Goal: Navigation & Orientation: Find specific page/section

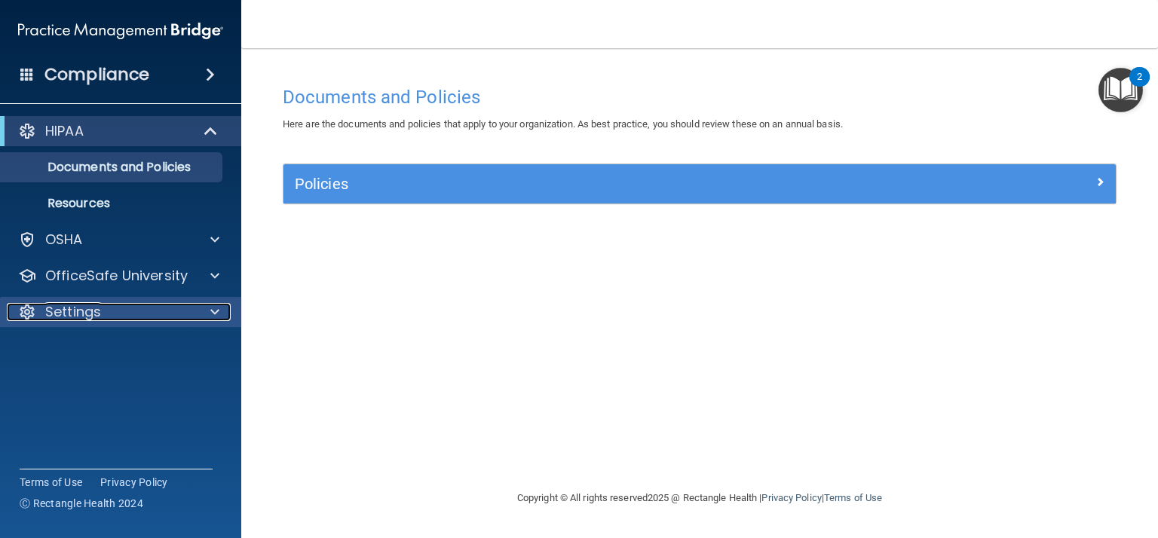
click at [133, 306] on div "Settings" at bounding box center [100, 312] width 187 height 18
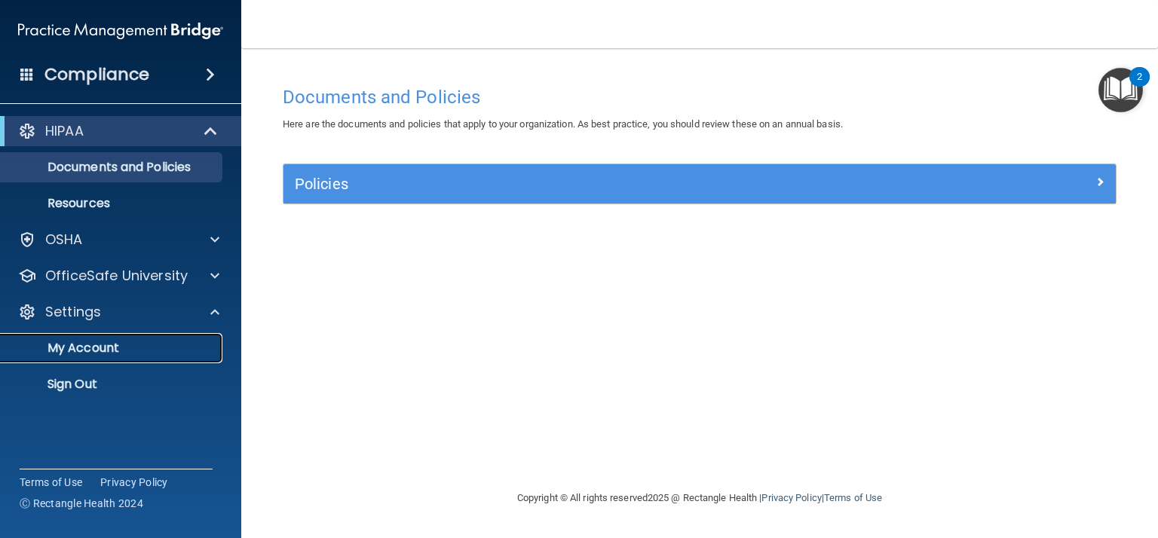
click at [115, 342] on p "My Account" at bounding box center [113, 348] width 206 height 15
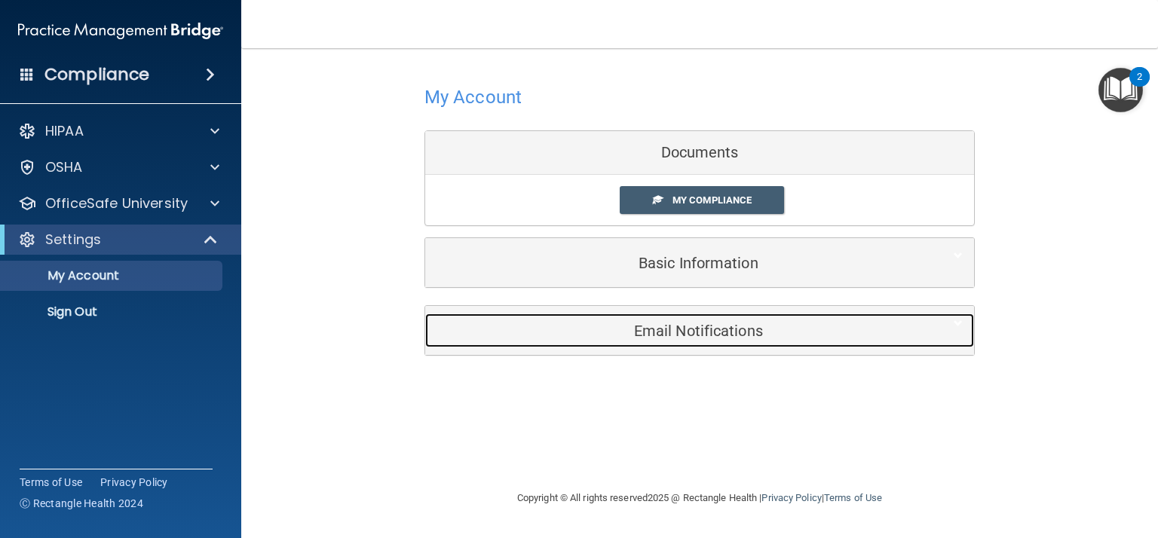
click at [642, 333] on h5 "Email Notifications" at bounding box center [676, 331] width 480 height 17
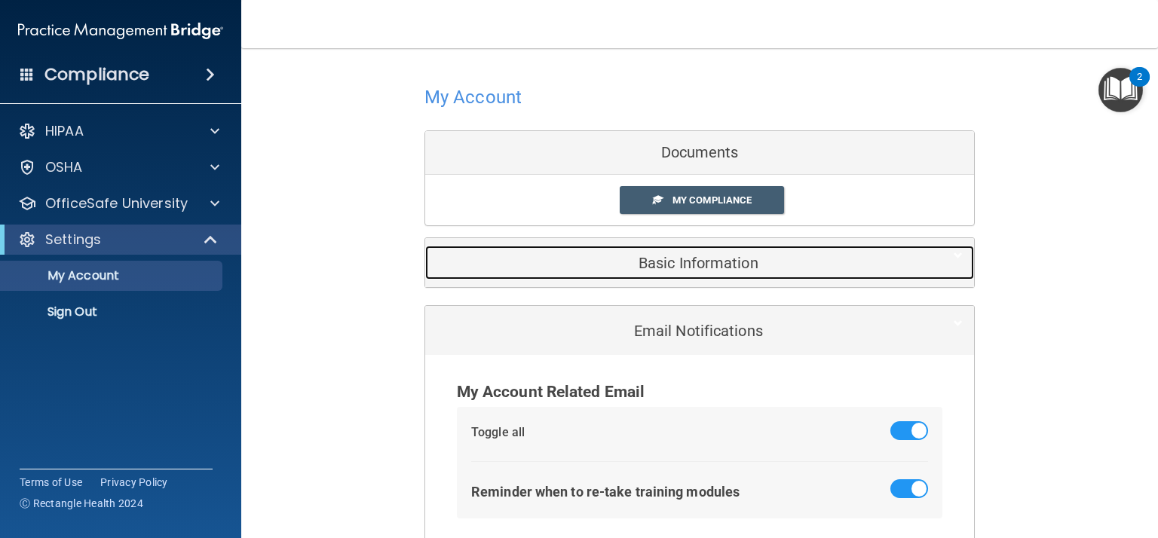
click at [647, 271] on div "Basic Information" at bounding box center [676, 263] width 503 height 34
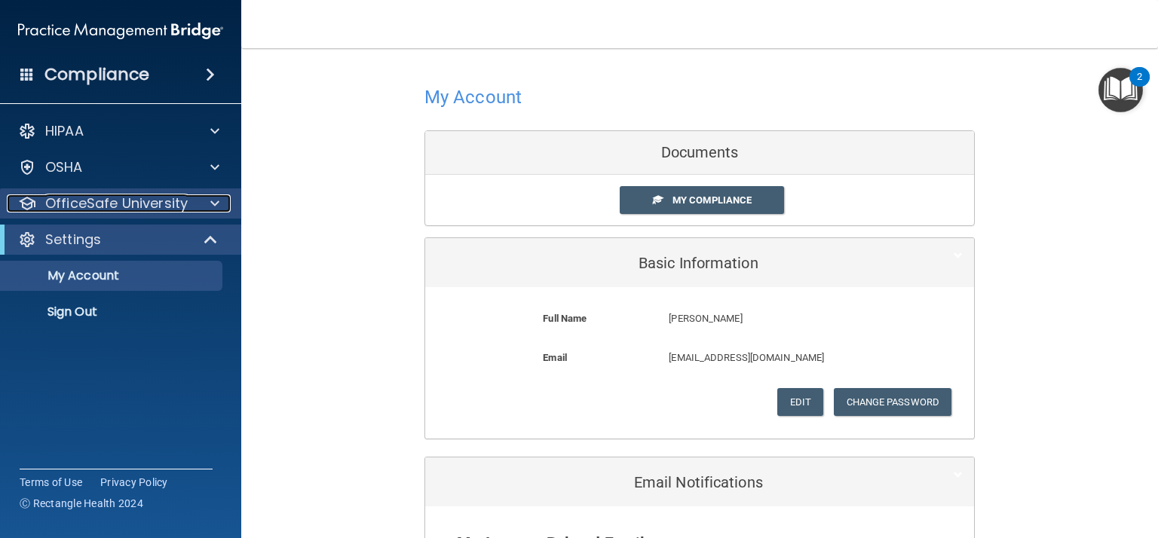
click at [213, 204] on span at bounding box center [214, 204] width 9 height 18
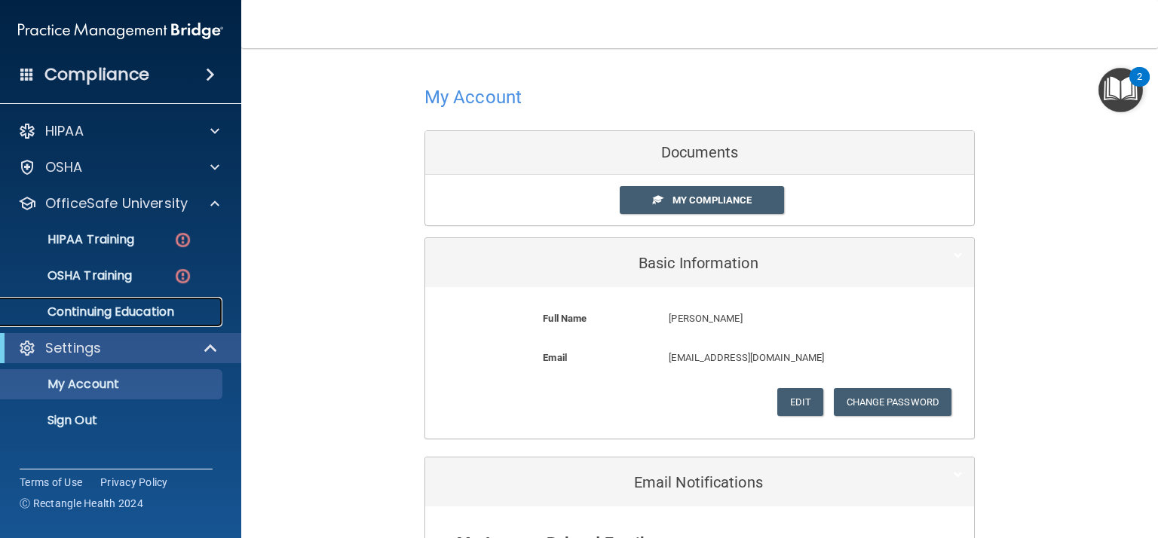
click at [150, 316] on p "Continuing Education" at bounding box center [113, 312] width 206 height 15
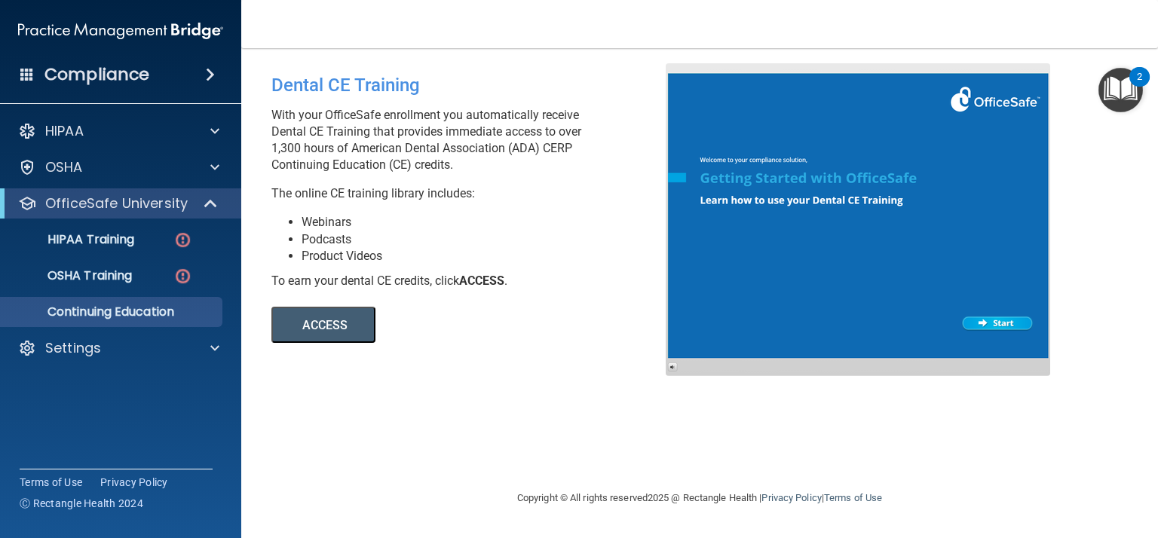
click at [338, 326] on button "ACCESS" at bounding box center [323, 325] width 104 height 36
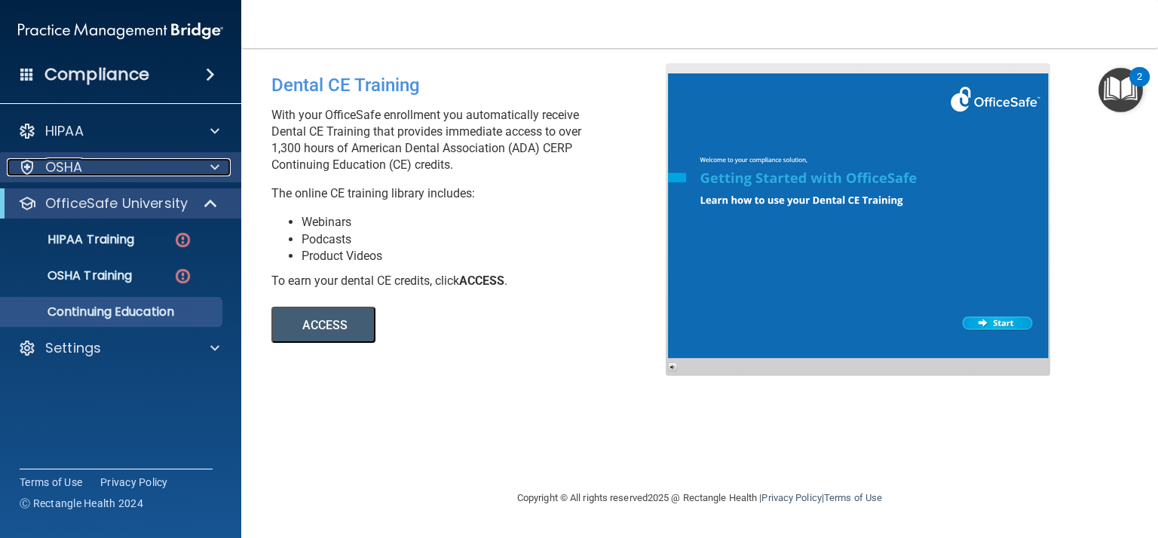
click at [112, 176] on div "OSHA" at bounding box center [100, 167] width 187 height 18
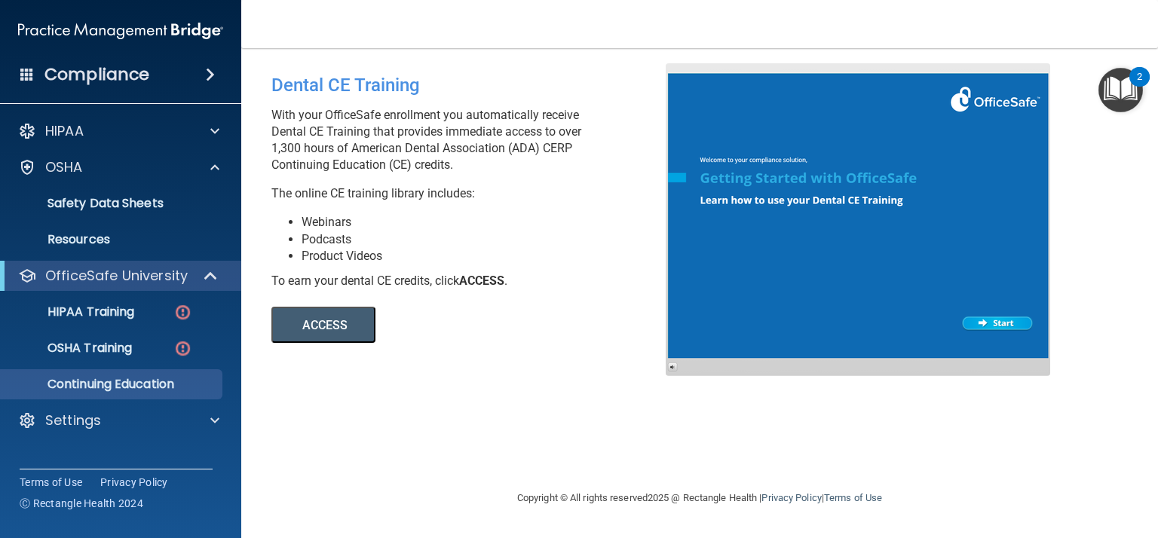
click at [149, 149] on div "HIPAA Documents and Policies Report an Incident Business Associates Emergency P…" at bounding box center [121, 279] width 242 height 338
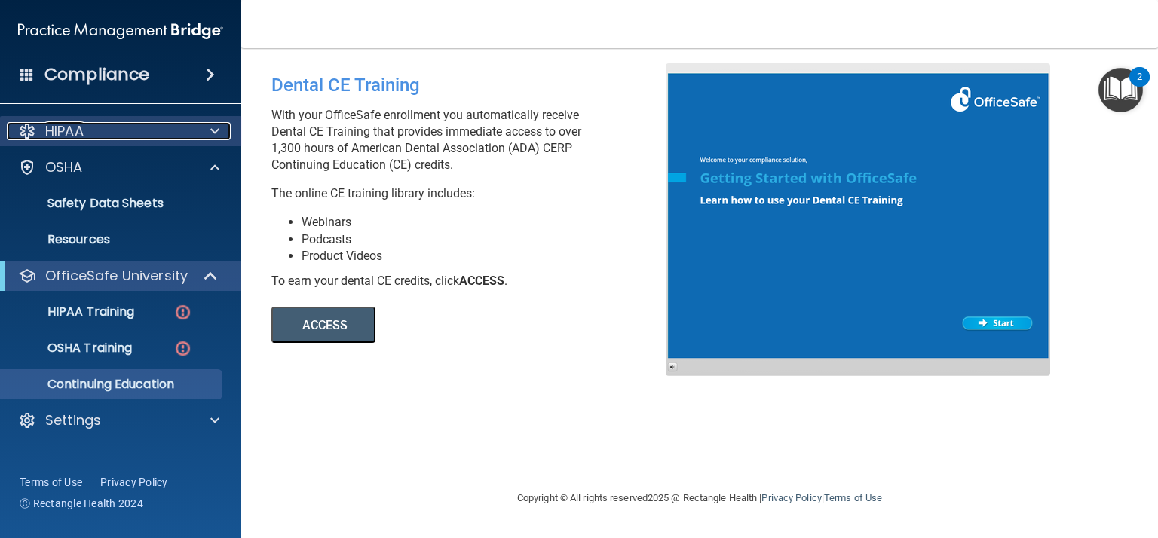
click at [149, 139] on div "HIPAA" at bounding box center [100, 131] width 187 height 18
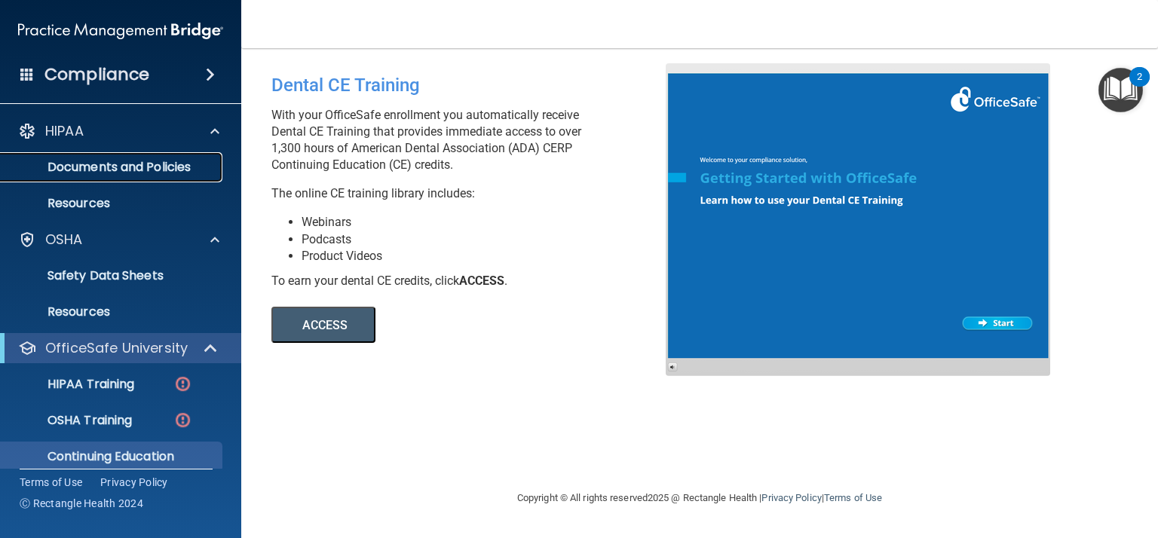
click at [152, 166] on p "Documents and Policies" at bounding box center [113, 167] width 206 height 15
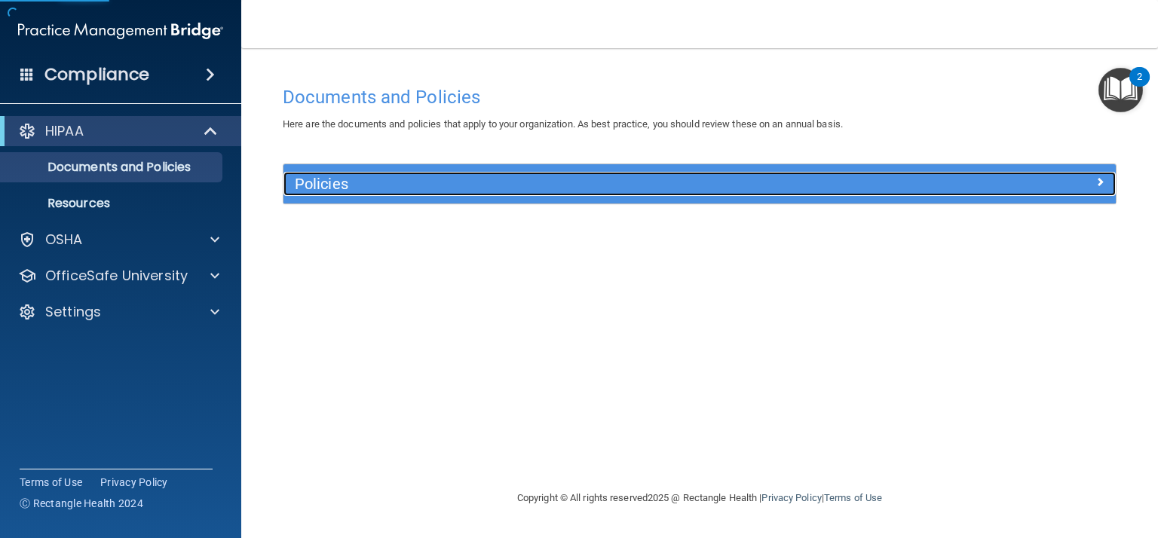
click at [299, 185] on h5 "Policies" at bounding box center [596, 184] width 602 height 17
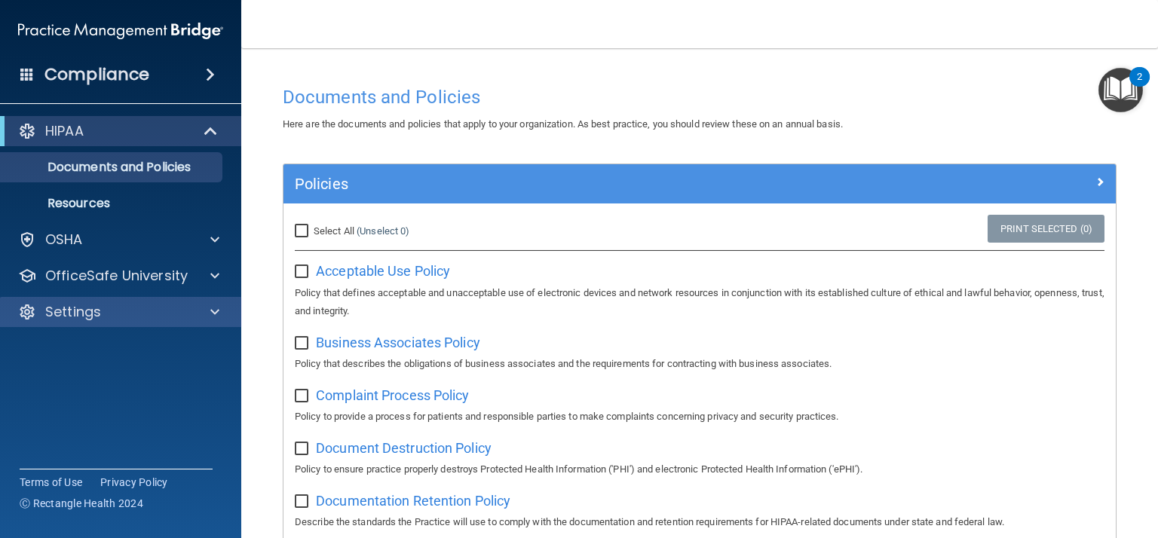
click at [185, 321] on div "Settings" at bounding box center [121, 312] width 242 height 30
click at [217, 311] on span at bounding box center [214, 312] width 9 height 18
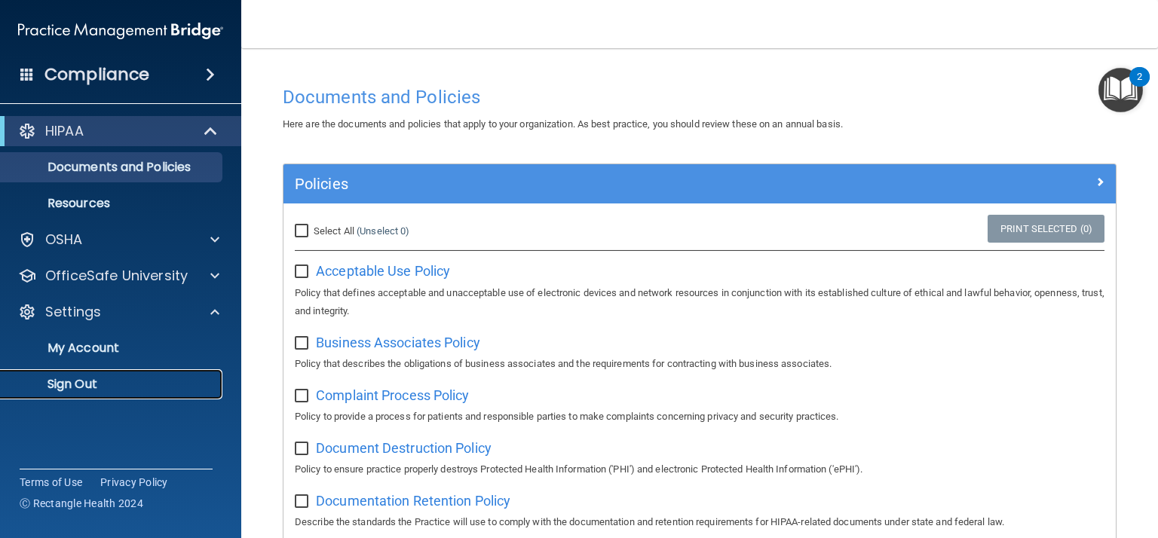
click at [163, 377] on p "Sign Out" at bounding box center [113, 384] width 206 height 15
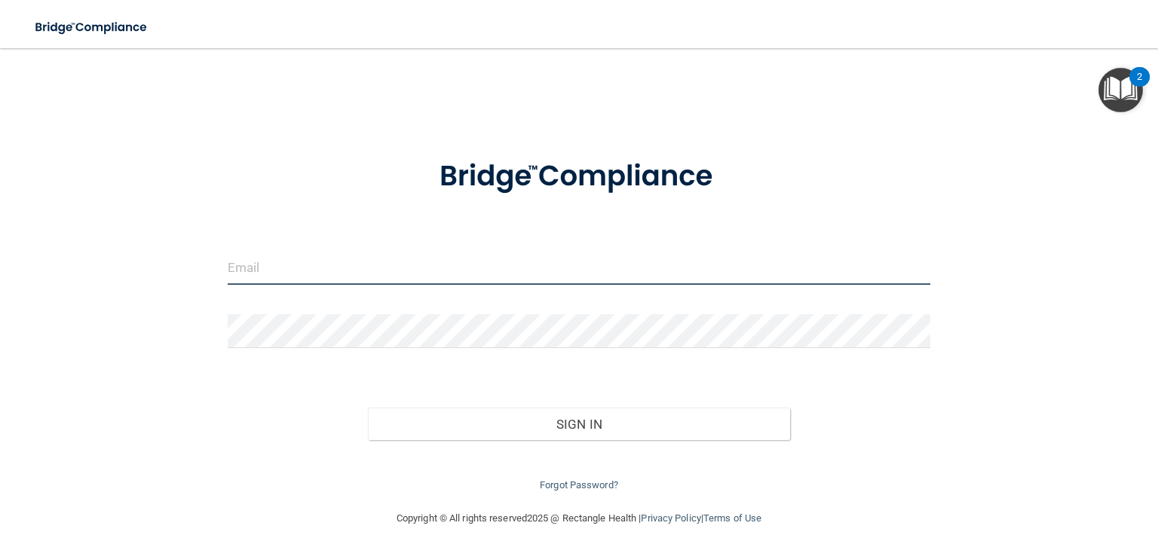
type input "[EMAIL_ADDRESS][DOMAIN_NAME]"
